Goal: Information Seeking & Learning: Learn about a topic

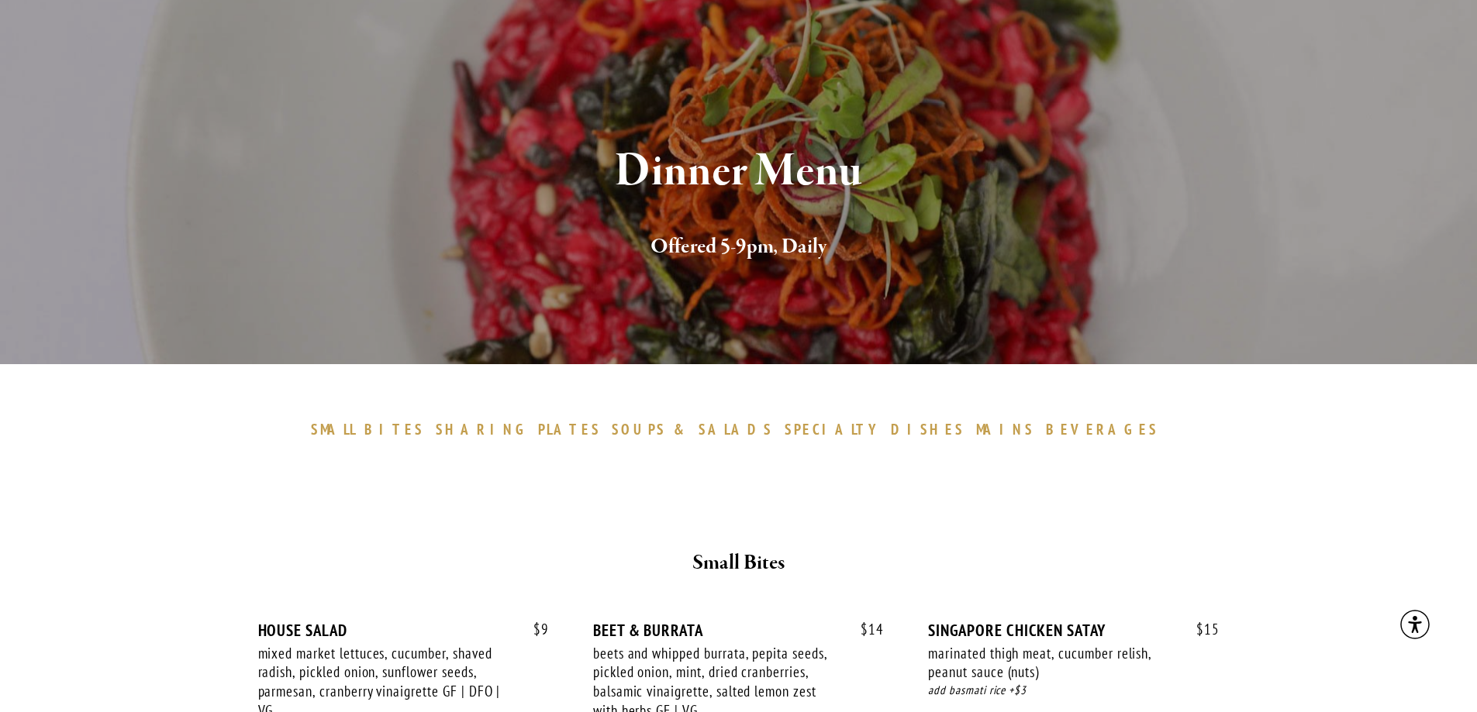
scroll to position [233, 0]
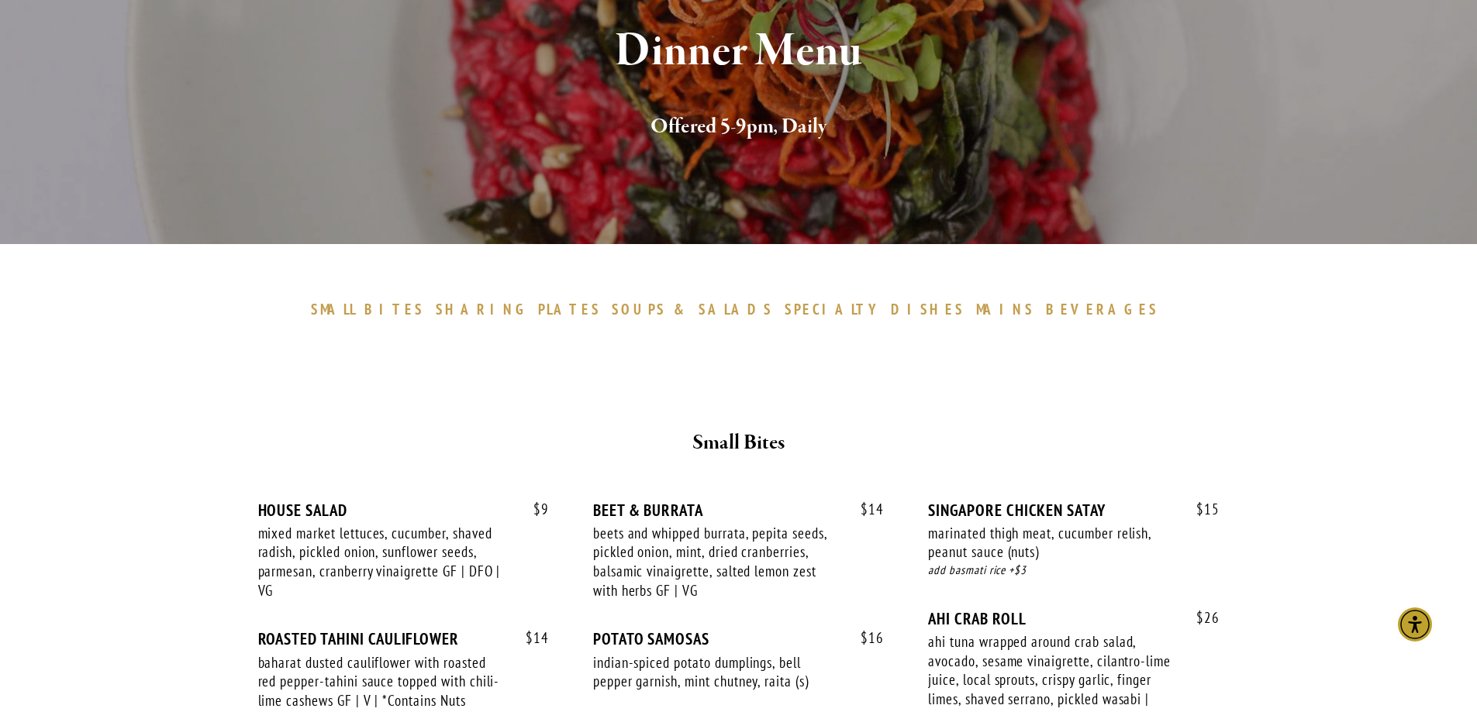
click at [976, 312] on span "MAINS" at bounding box center [1005, 309] width 58 height 19
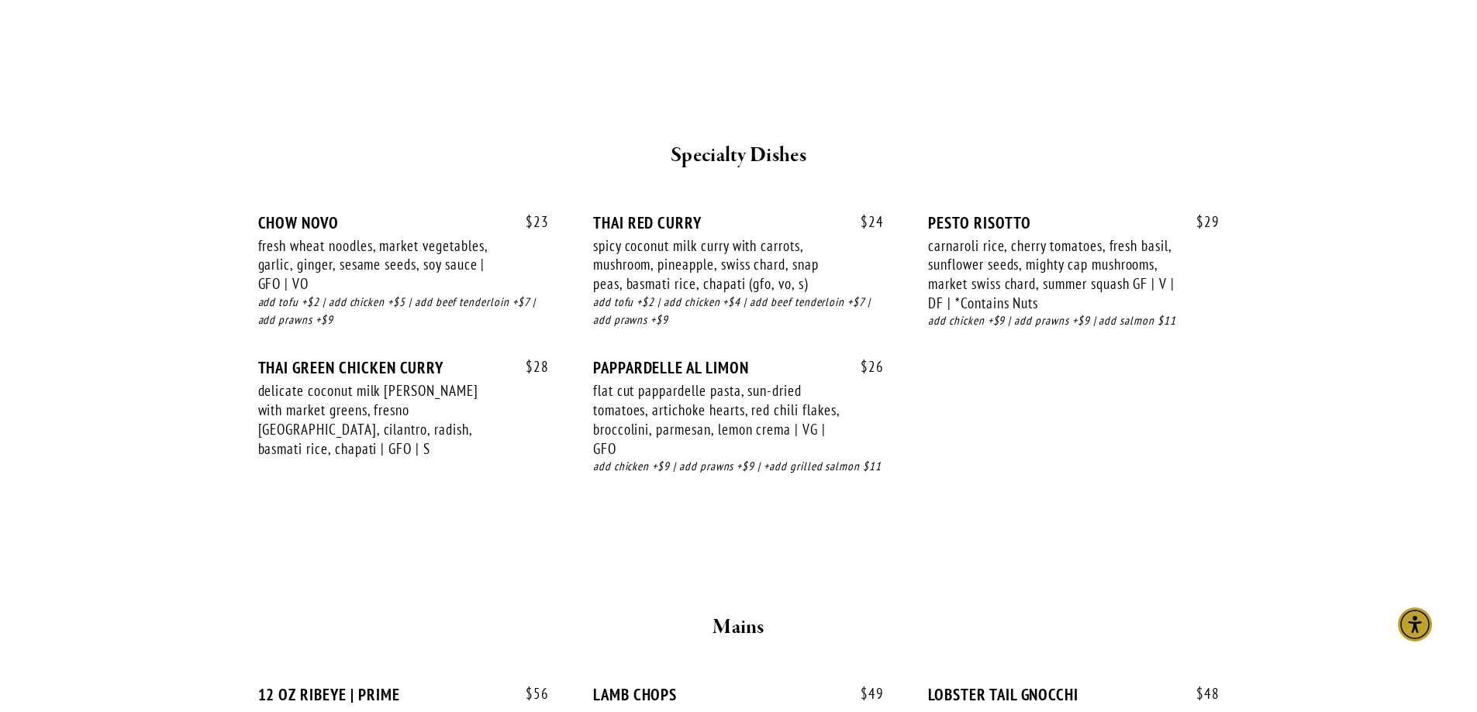
scroll to position [2030, 0]
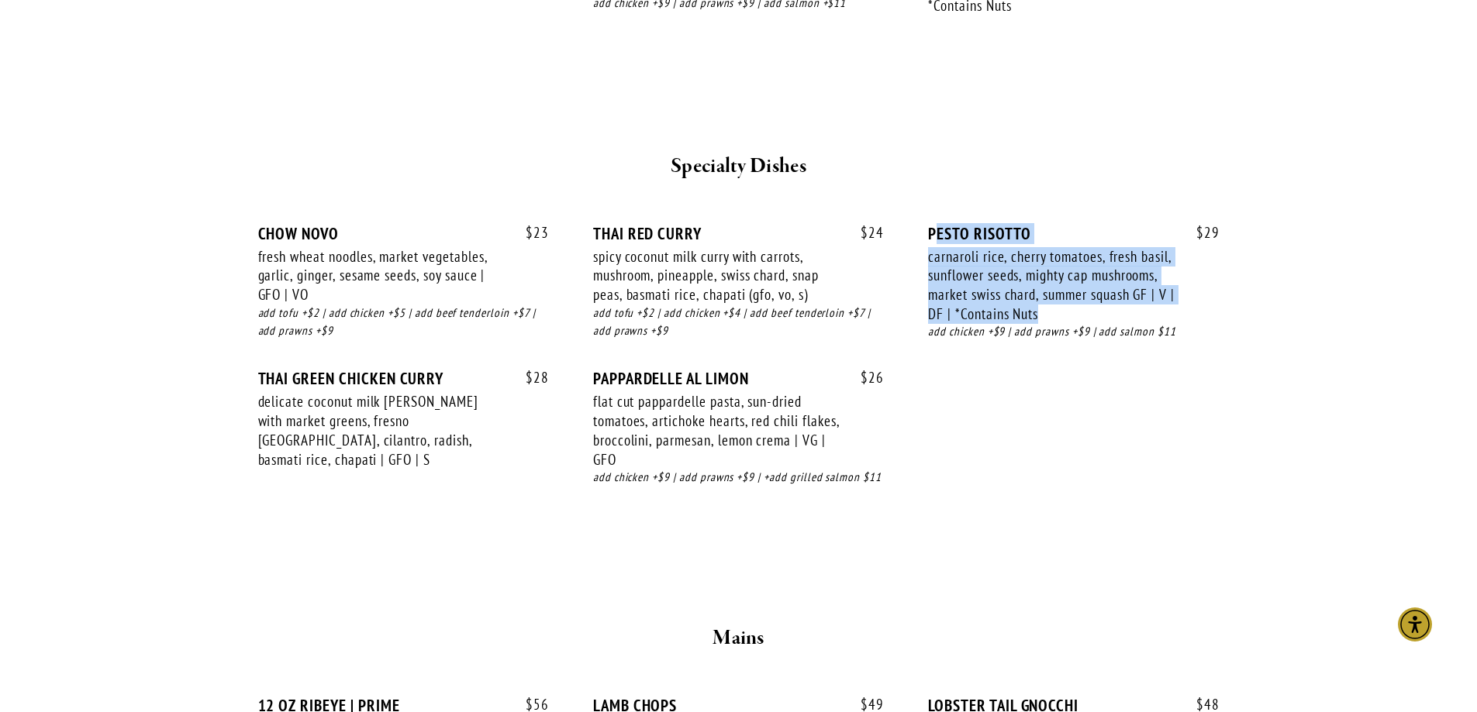
drag, startPoint x: 932, startPoint y: 229, endPoint x: 1073, endPoint y: 311, distance: 162.9
click at [1073, 311] on div "$ 29 PESTO RISOTTO carnaroli rice, cherry tomatoes, fresh basil, sunflower seed…" at bounding box center [1073, 297] width 291 height 147
click at [1073, 312] on div "carnaroli rice, cherry tomatoes, fresh basil, sunflower seeds, mighty cap mushr…" at bounding box center [1051, 285] width 246 height 77
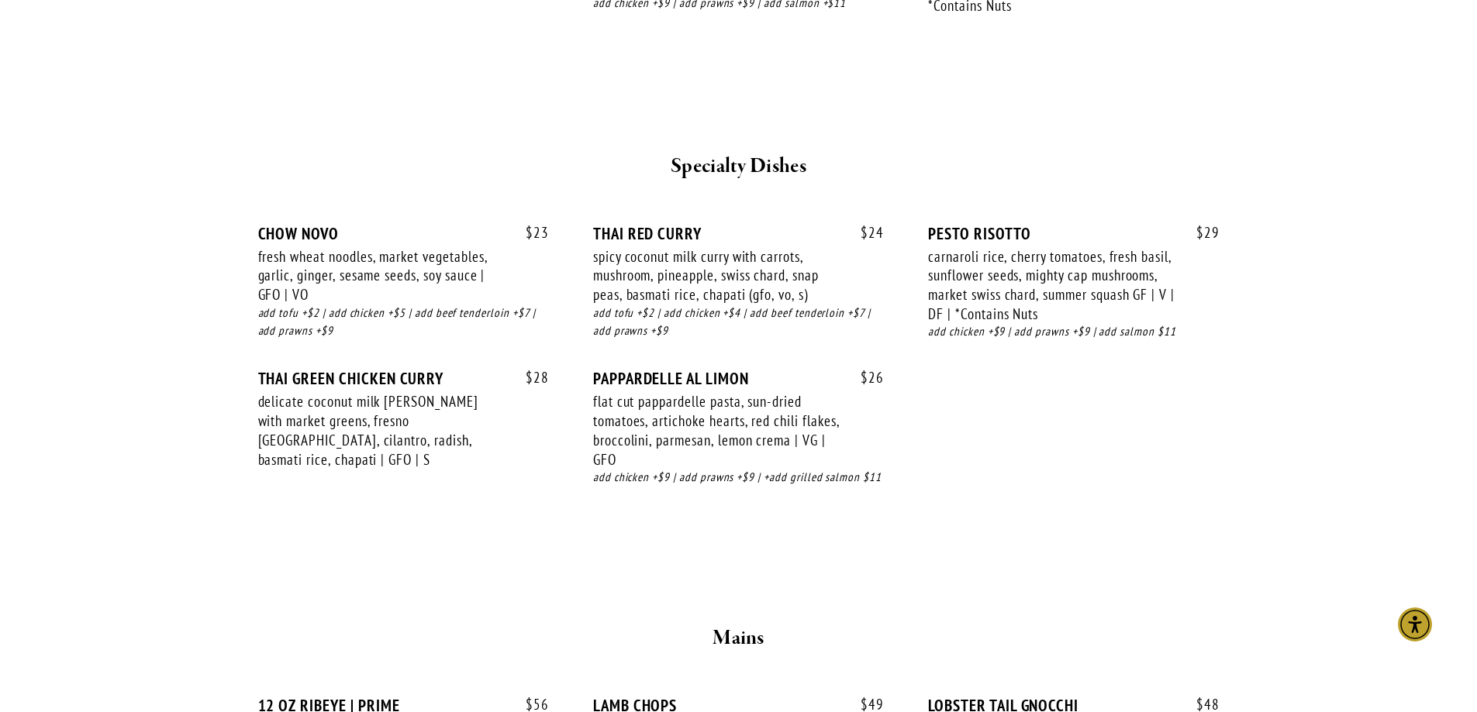
click at [1058, 325] on div "add chicken +$9 | add prawns +$9 | add salmon $11" at bounding box center [1073, 332] width 291 height 18
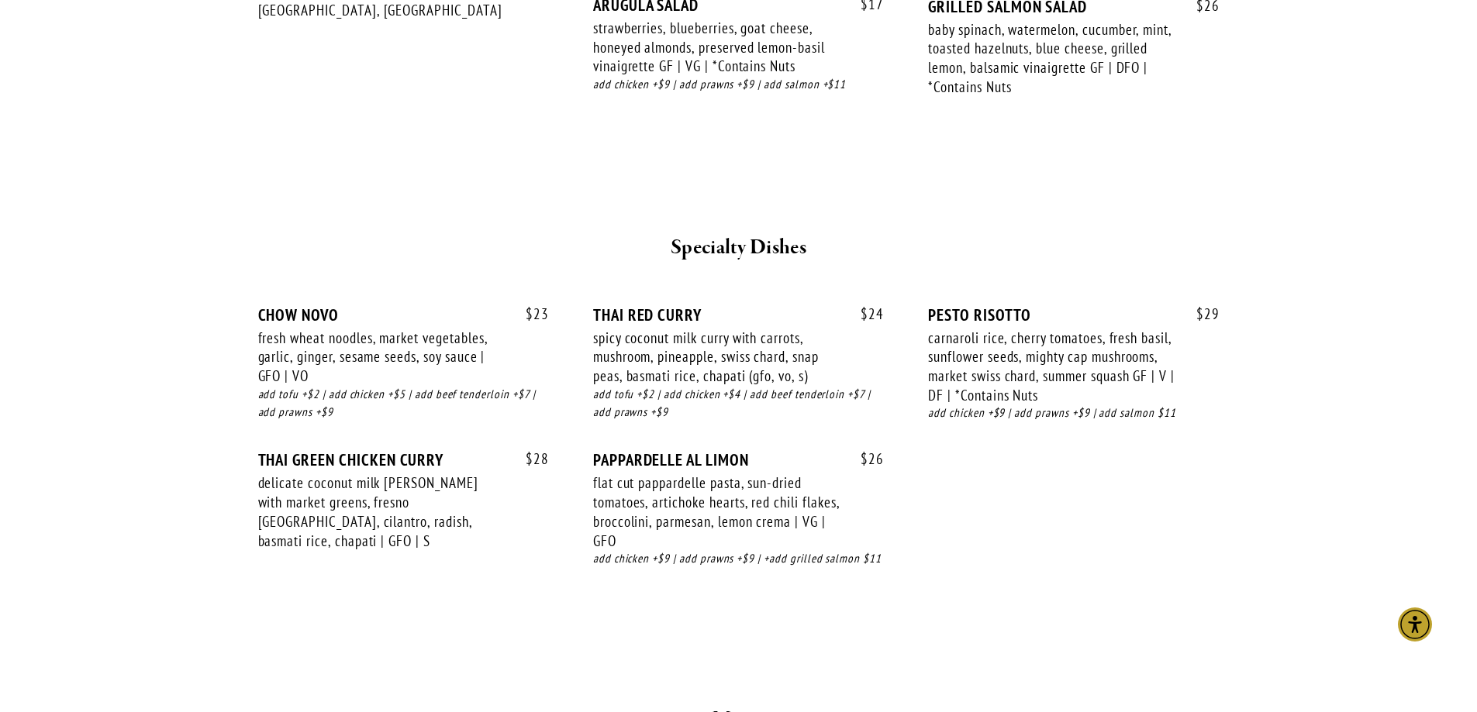
scroll to position [1952, 0]
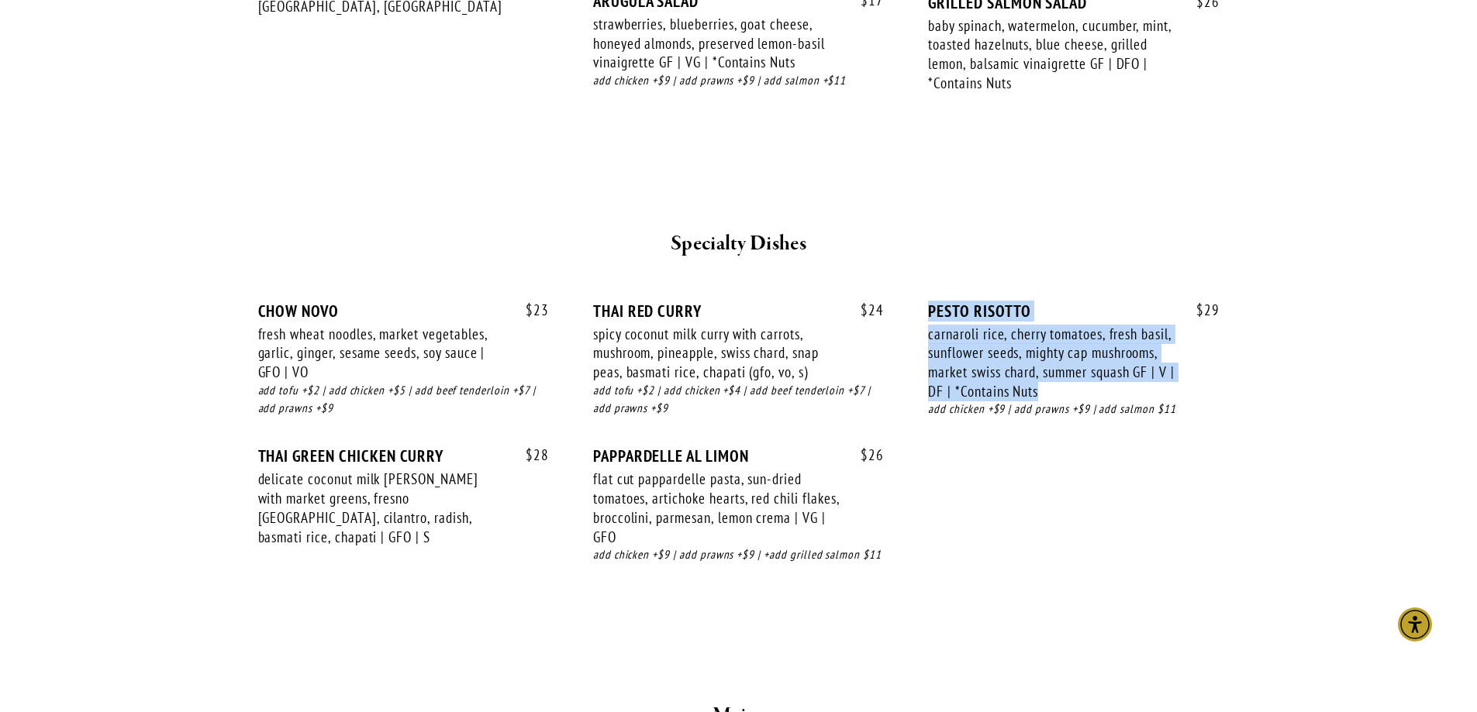
drag, startPoint x: 924, startPoint y: 303, endPoint x: 1167, endPoint y: 384, distance: 255.9
click at [1167, 384] on div "$ 23 CHOW NOVO fresh wheat noodles, market vegetables, garlic, ginger, sesame s…" at bounding box center [738, 448] width 961 height 292
copy div "PESTO RISOTTO carnaroli rice, cherry tomatoes, fresh basil, sunflower seeds, mi…"
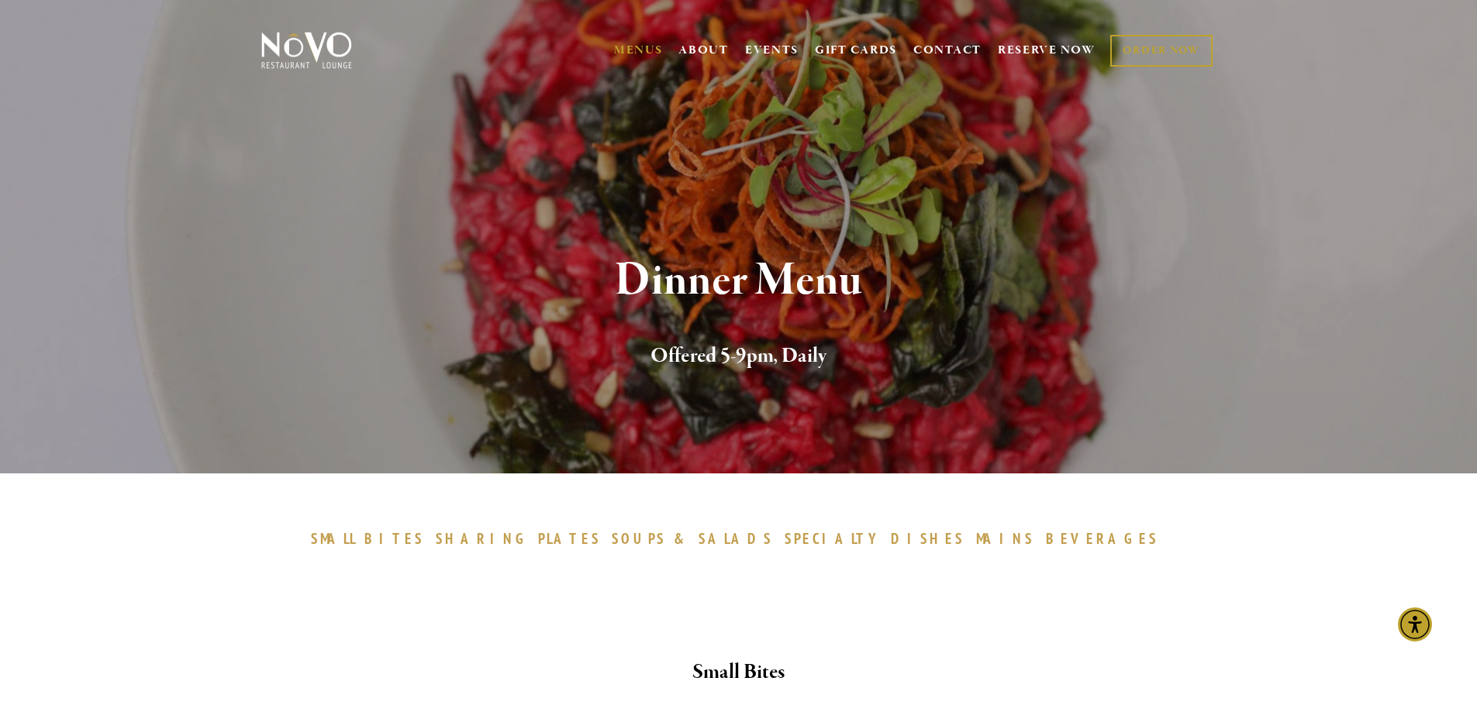
scroll to position [0, 0]
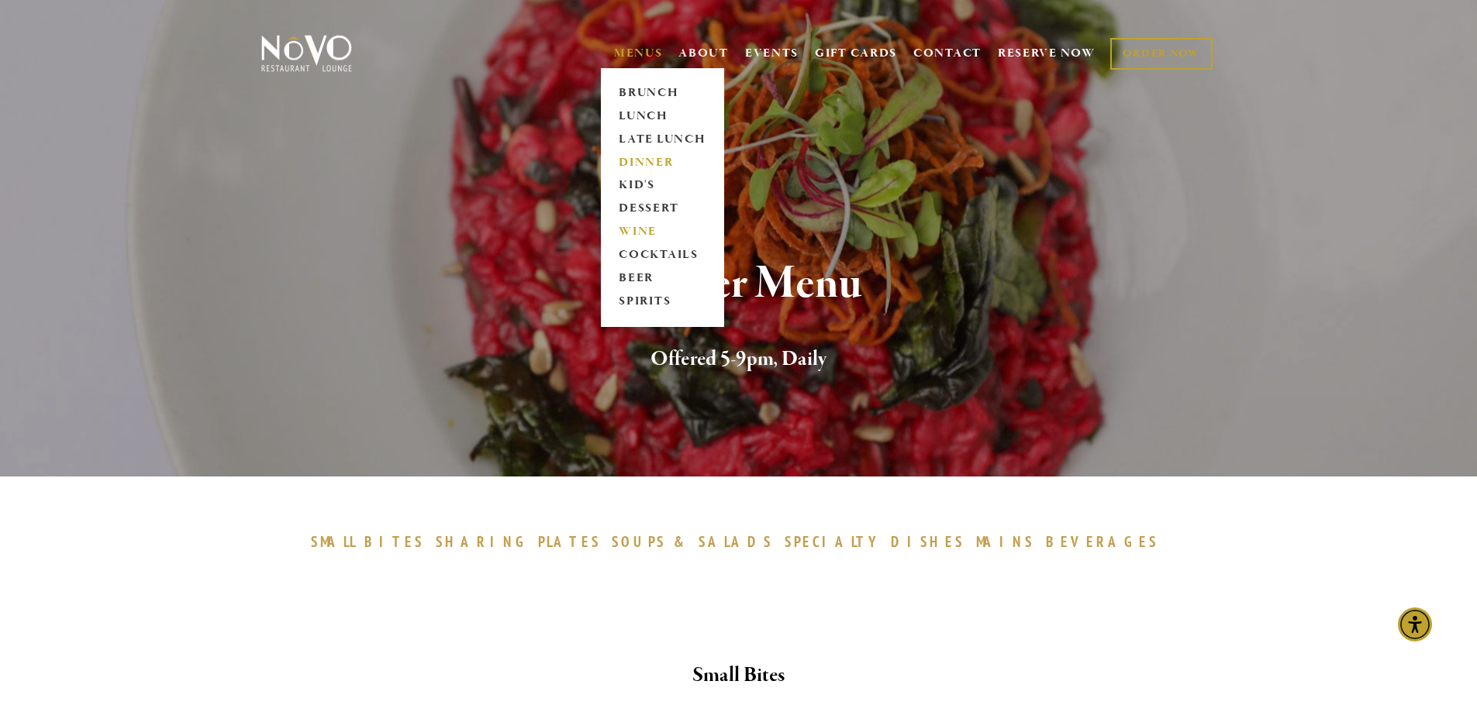
click at [637, 233] on link "WINE" at bounding box center [662, 232] width 97 height 23
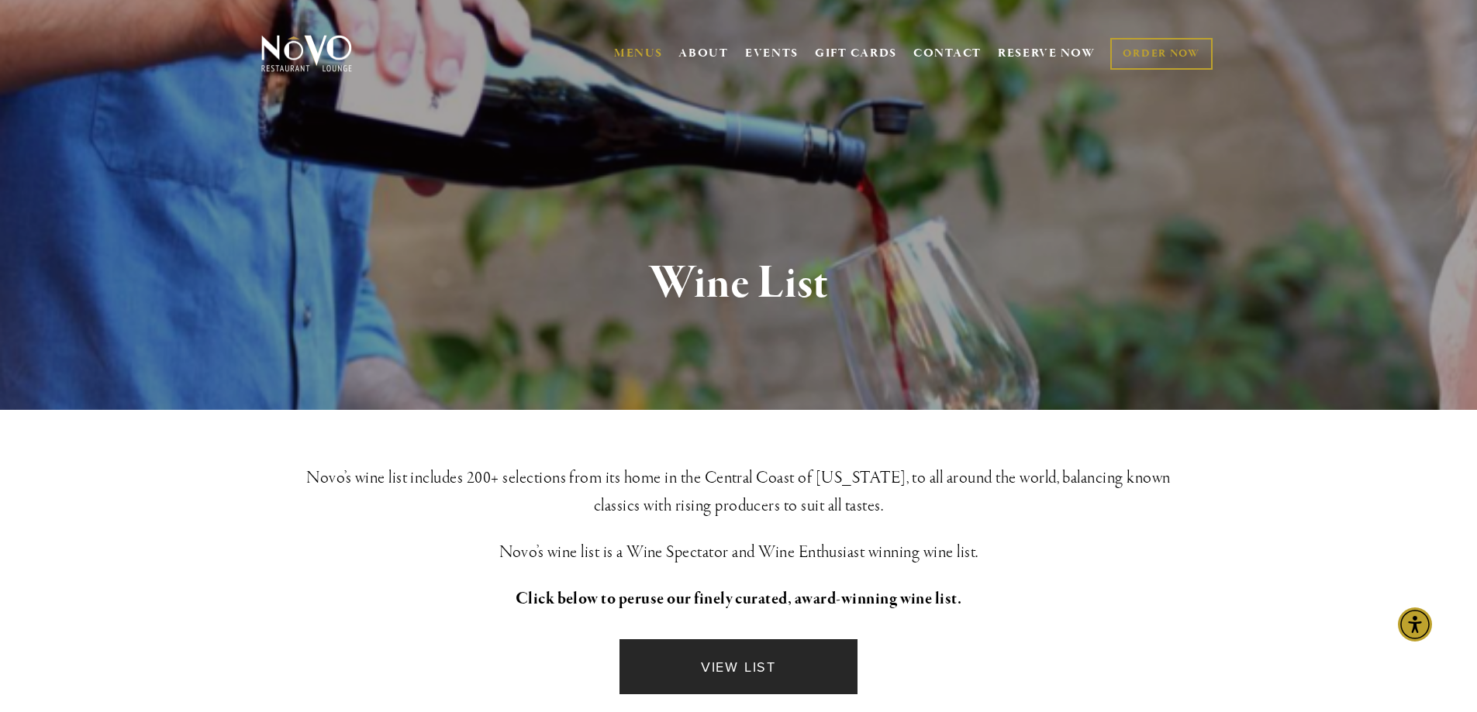
click at [773, 668] on link "VIEW LIST" at bounding box center [737, 666] width 237 height 55
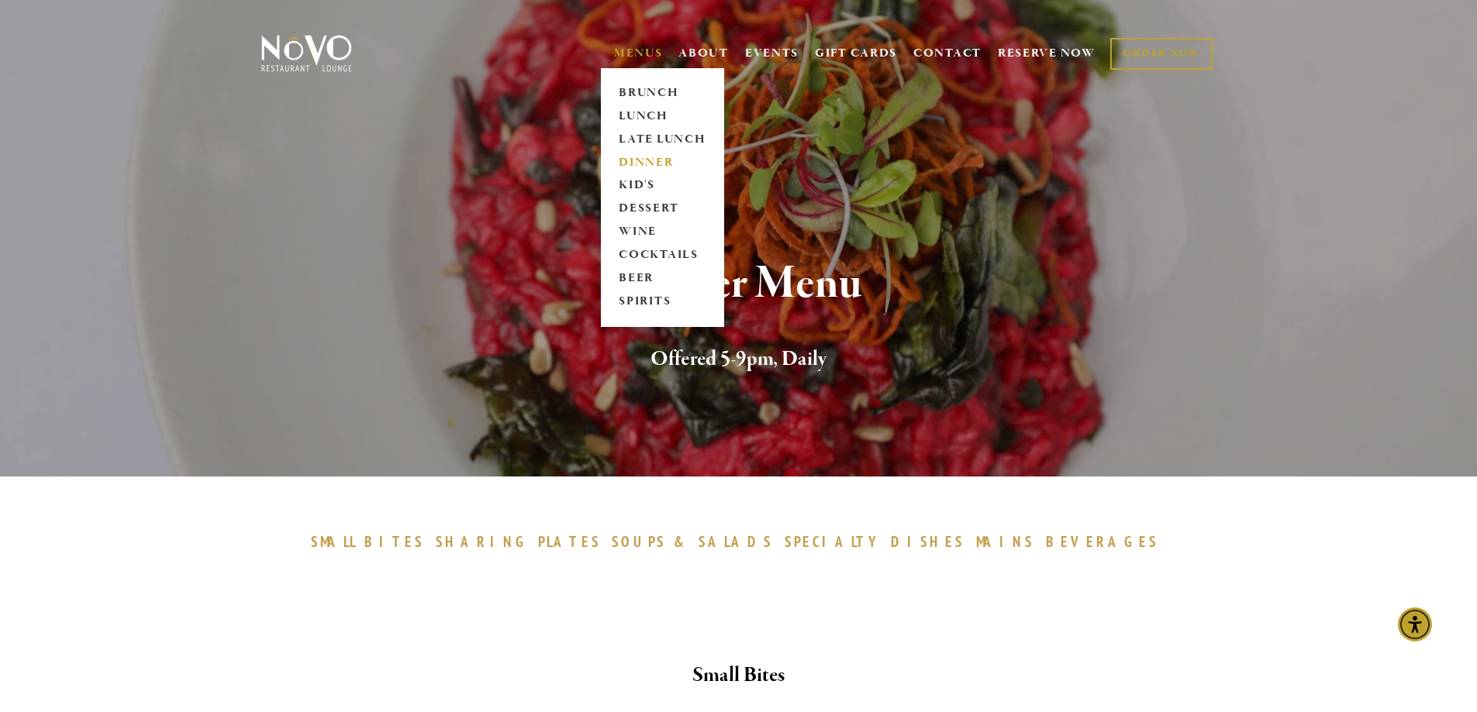
click at [639, 155] on link "DINNER" at bounding box center [662, 162] width 97 height 23
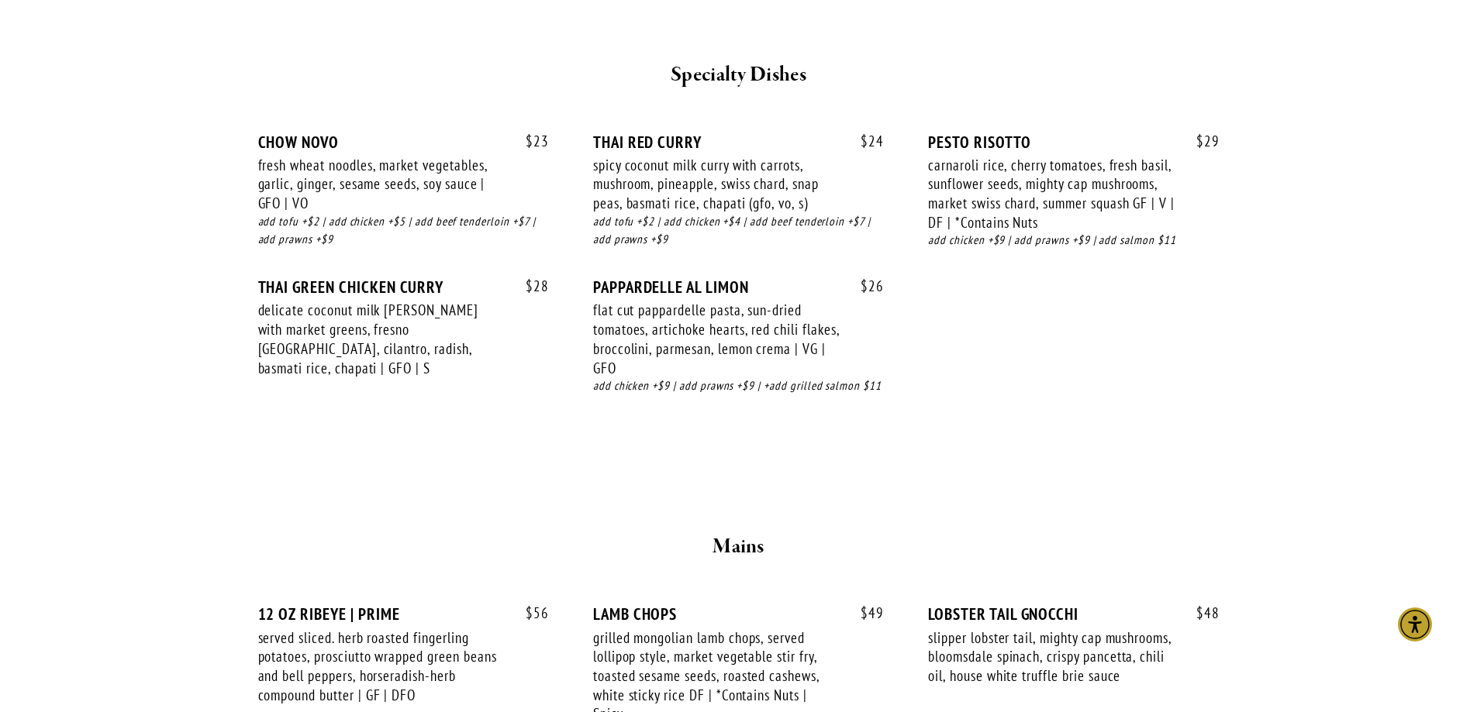
scroll to position [1956, 0]
